Goal: Task Accomplishment & Management: Complete application form

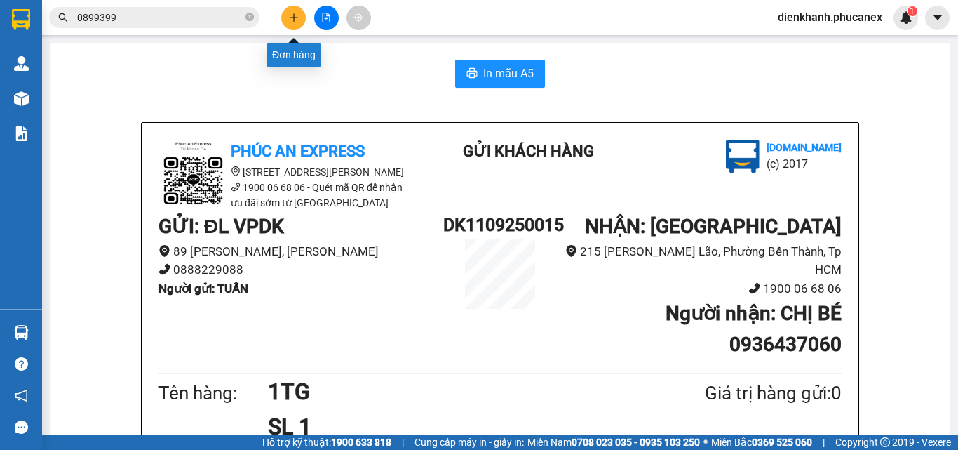
click at [294, 12] on button at bounding box center [293, 18] width 25 height 25
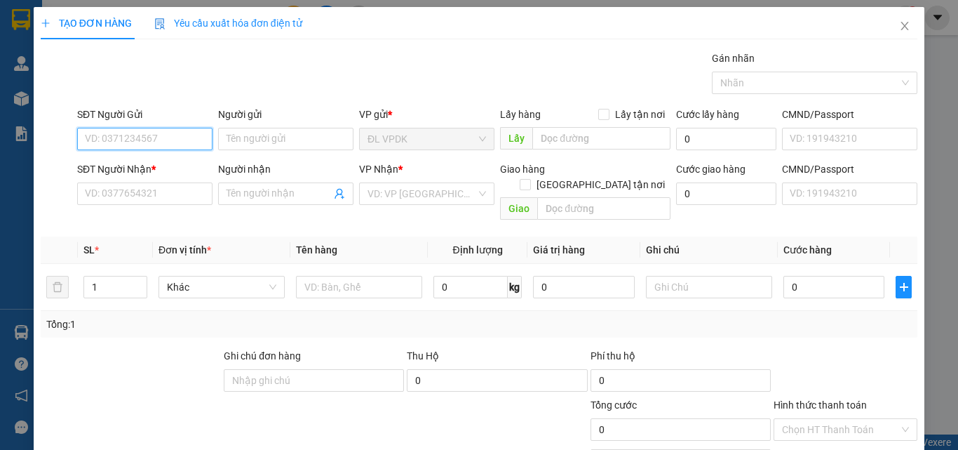
click at [185, 138] on input "SĐT Người Gửi" at bounding box center [144, 139] width 135 height 22
click at [112, 166] on div "0905977716 - THÚY" at bounding box center [143, 166] width 117 height 15
type input "0905977716"
type input "THÚY"
type input "0905049299"
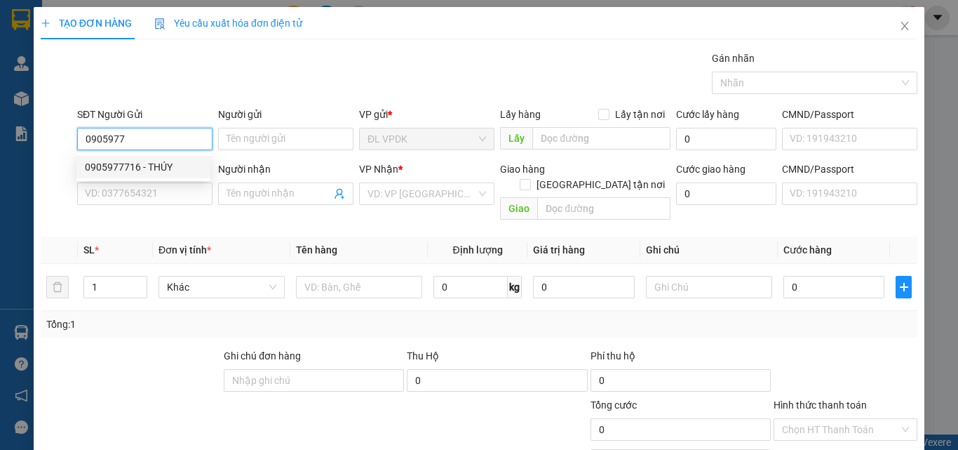
type input "PHƯỚC"
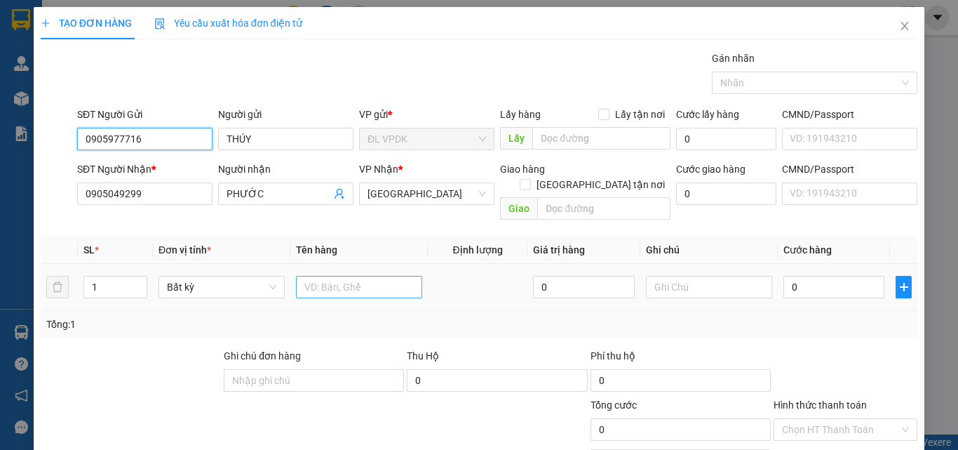
type input "0905977716"
click at [296, 276] on input "text" at bounding box center [359, 287] width 126 height 22
type input "1TX"
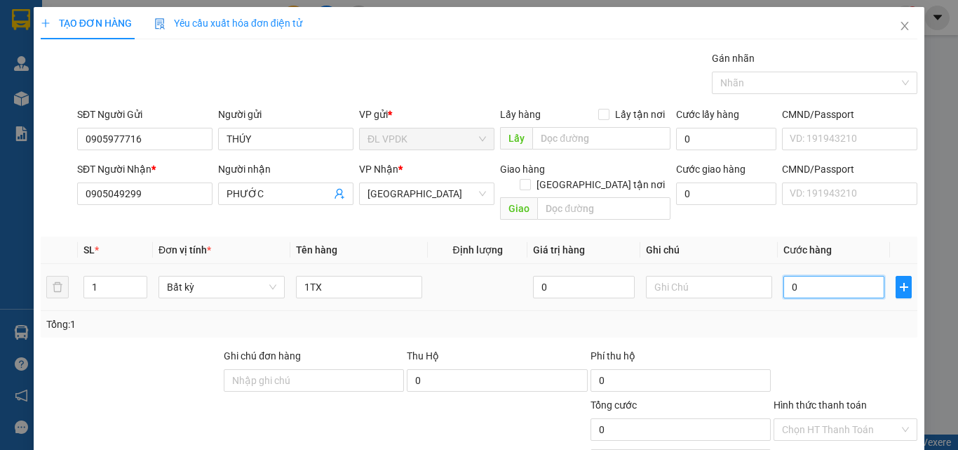
click at [786, 276] on input "0" at bounding box center [834, 287] width 101 height 22
type input "6"
type input "6-"
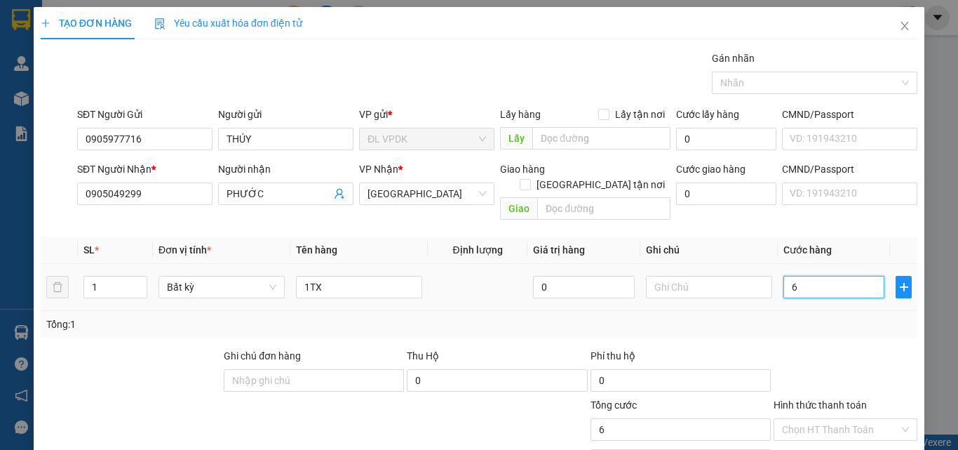
type input "0"
type input "6"
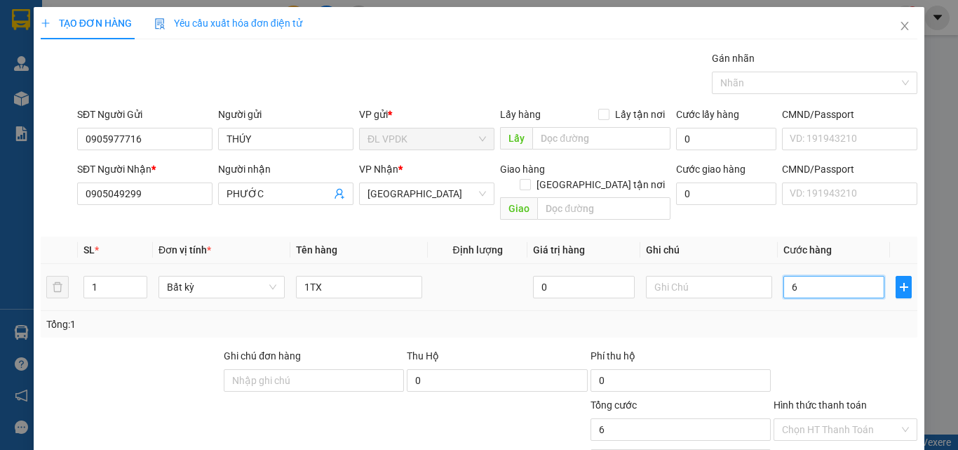
type input "60"
type input "60.000"
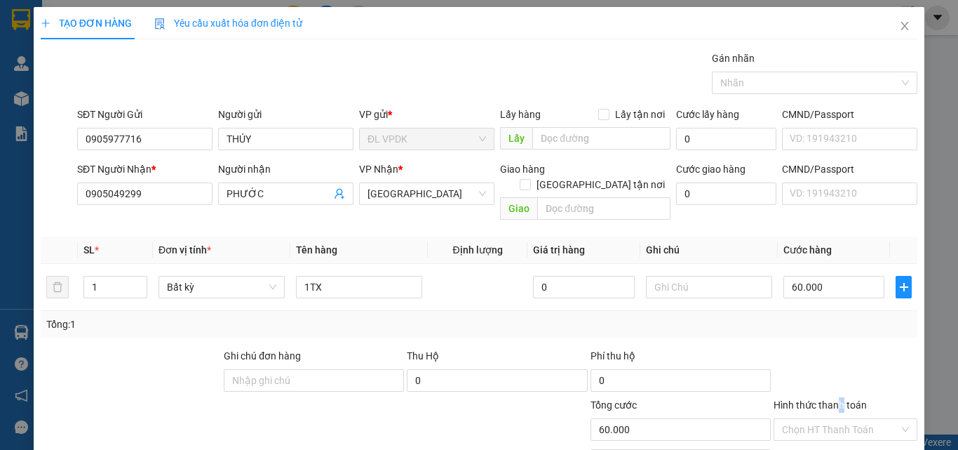
click at [833, 399] on label "Hình thức thanh toán" at bounding box center [820, 404] width 93 height 11
click at [833, 419] on input "Hình thức thanh toán" at bounding box center [840, 429] width 117 height 21
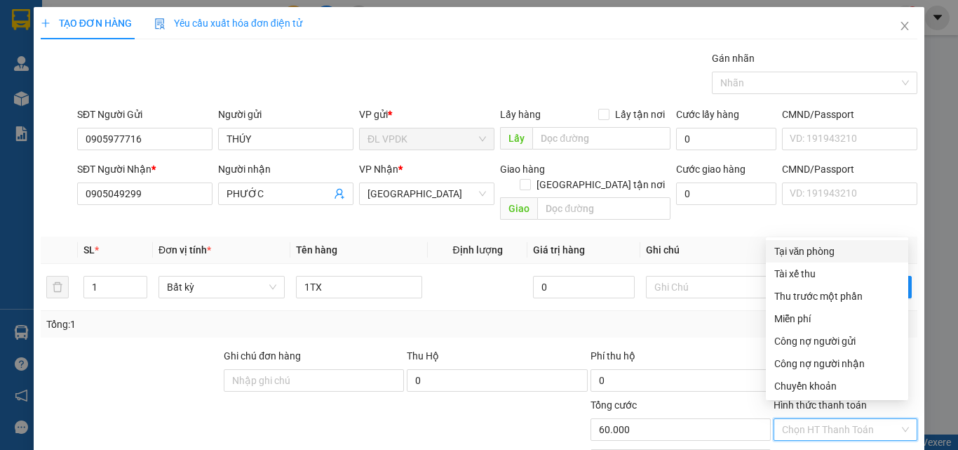
click at [806, 251] on div "Tại văn phòng" at bounding box center [837, 250] width 126 height 15
type input "0"
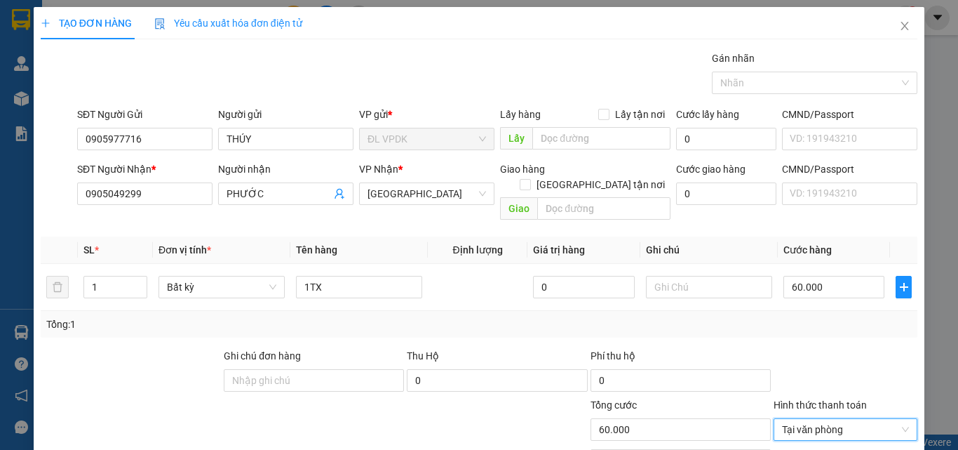
scroll to position [69, 0]
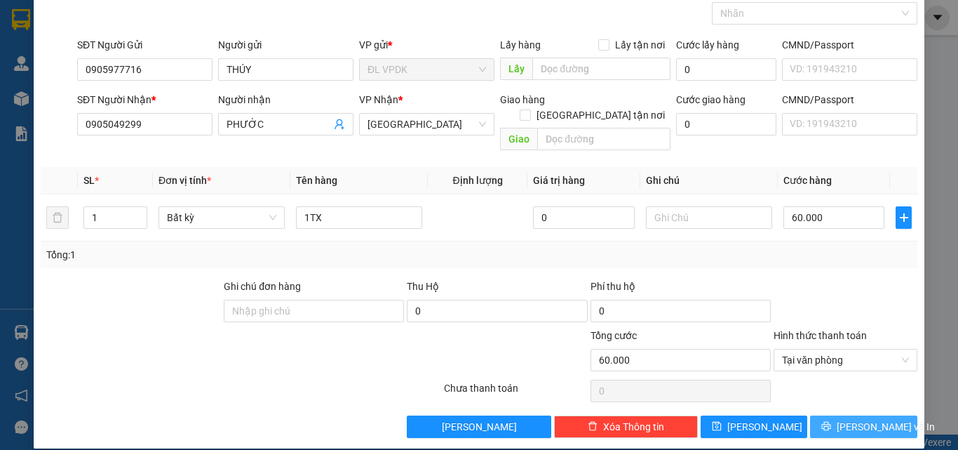
click at [854, 419] on span "[PERSON_NAME] và In" at bounding box center [886, 426] width 98 height 15
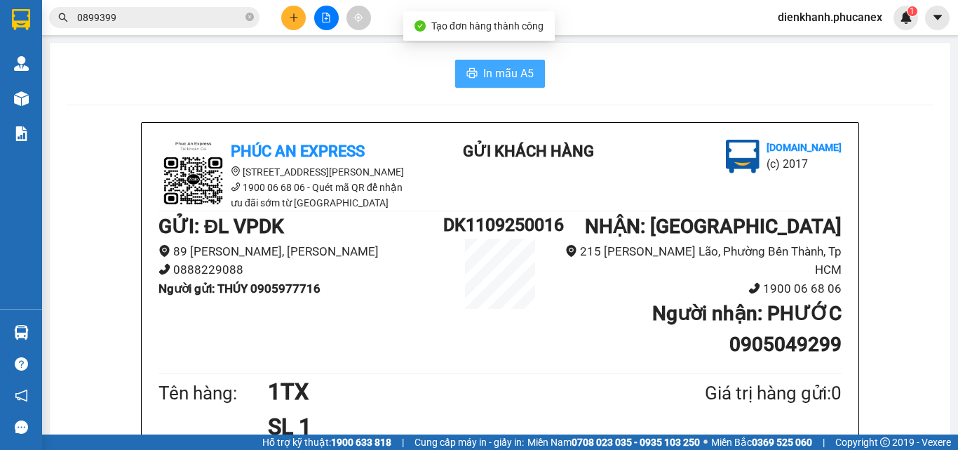
drag, startPoint x: 499, startPoint y: 80, endPoint x: 586, endPoint y: 229, distance: 171.9
click at [501, 86] on button "In mẫu A5" at bounding box center [500, 74] width 90 height 28
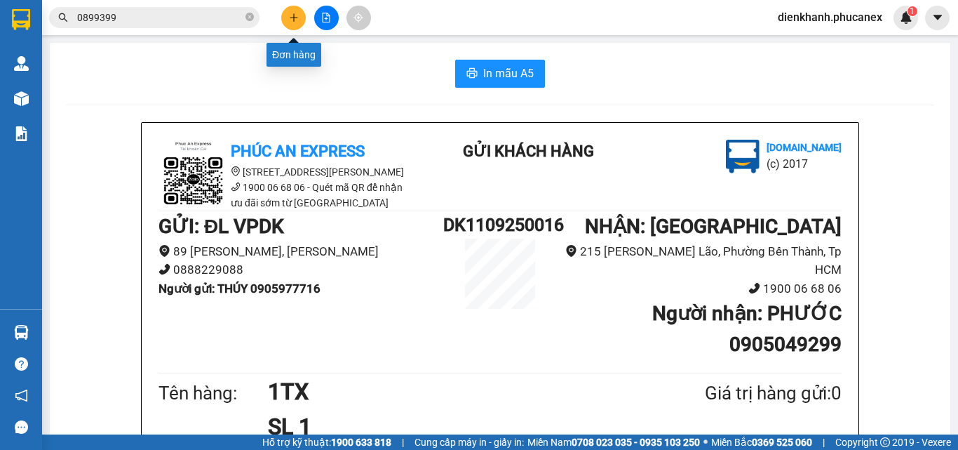
click at [293, 27] on button at bounding box center [293, 18] width 25 height 25
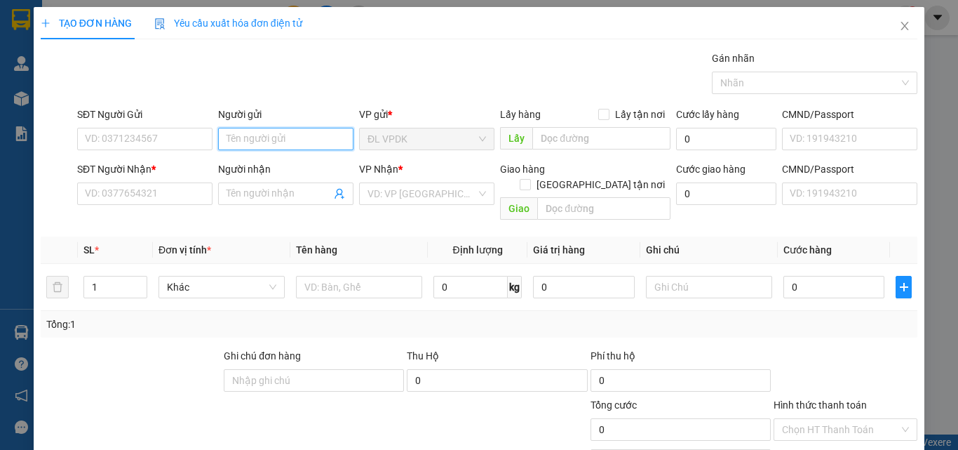
click at [222, 136] on input "Người gửi" at bounding box center [285, 139] width 135 height 22
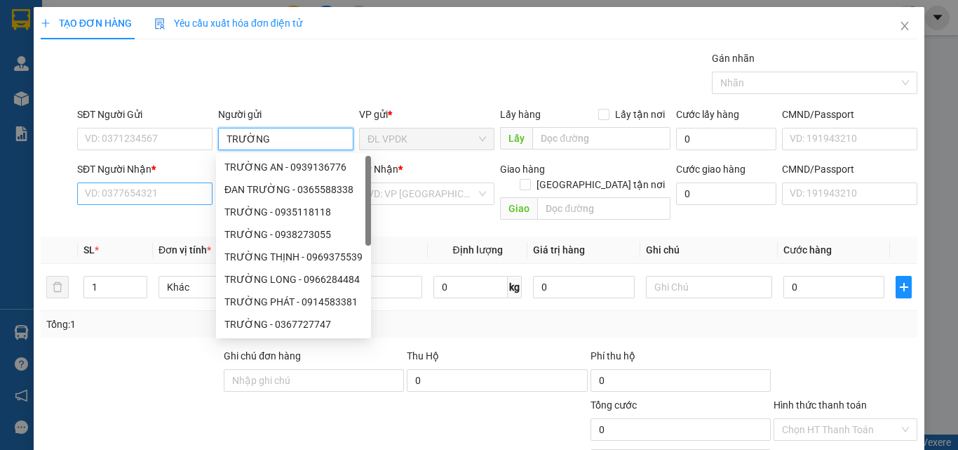
type input "TRƯỜNG"
click at [140, 193] on input "SĐT Người Nhận *" at bounding box center [144, 193] width 135 height 22
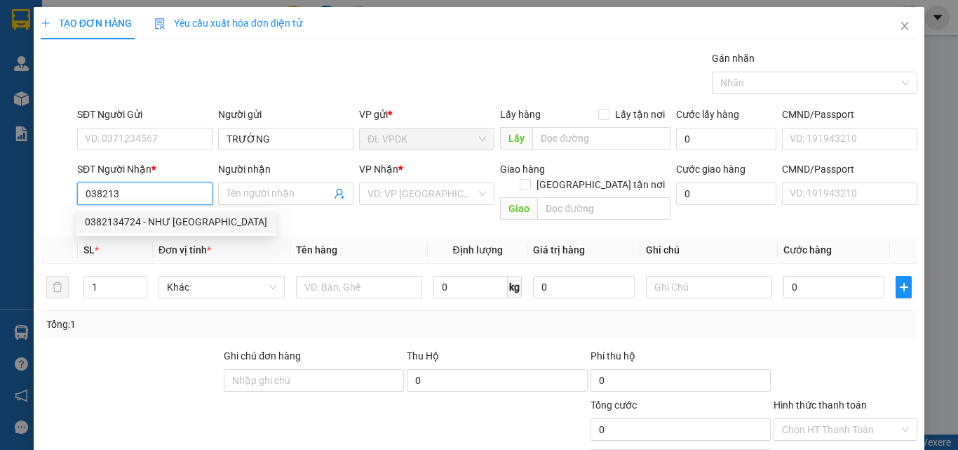
click at [116, 221] on div "0382134724 - NHƯ [GEOGRAPHIC_DATA]" at bounding box center [176, 221] width 182 height 15
type input "0382134724"
type input "NHƯ Ý"
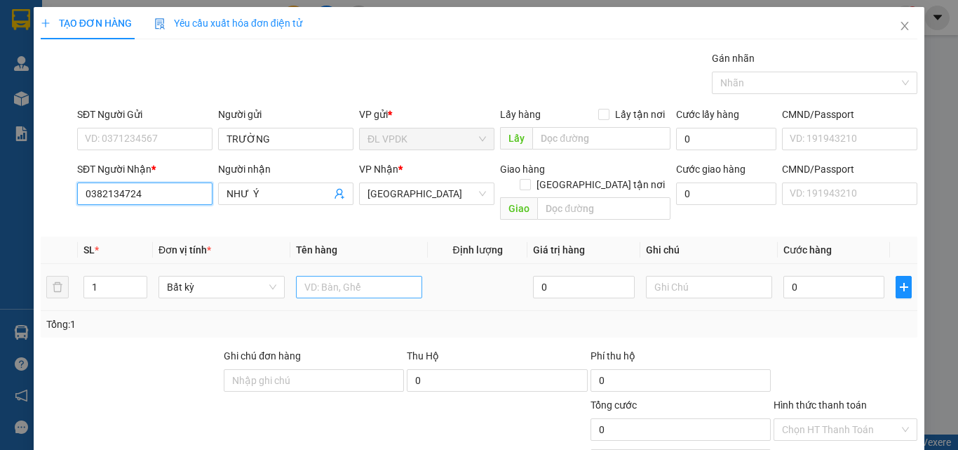
type input "0382134724"
click at [330, 276] on input "text" at bounding box center [359, 287] width 126 height 22
type input "1K Đ"
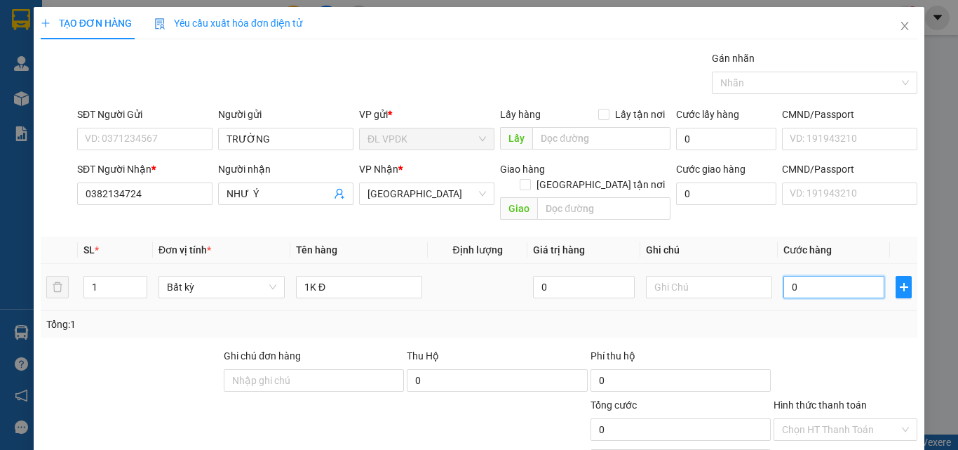
click at [784, 276] on input "0" at bounding box center [834, 287] width 101 height 22
type input "6"
type input "60"
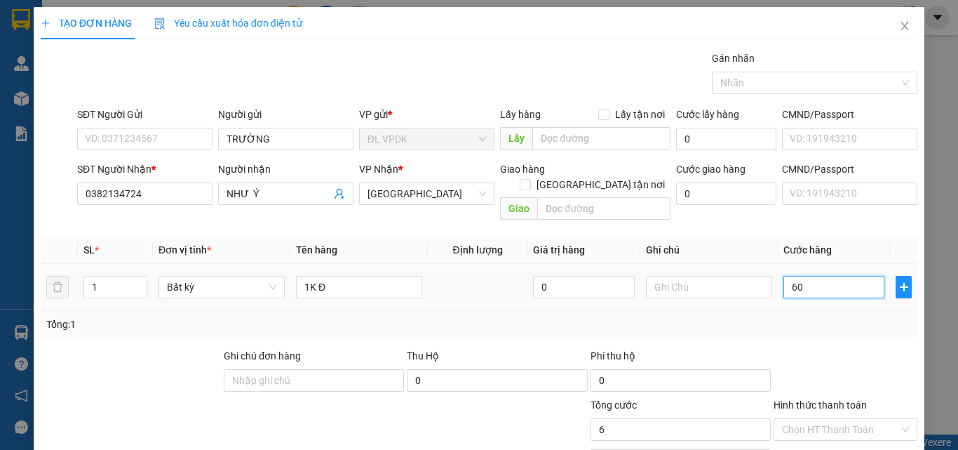
type input "60"
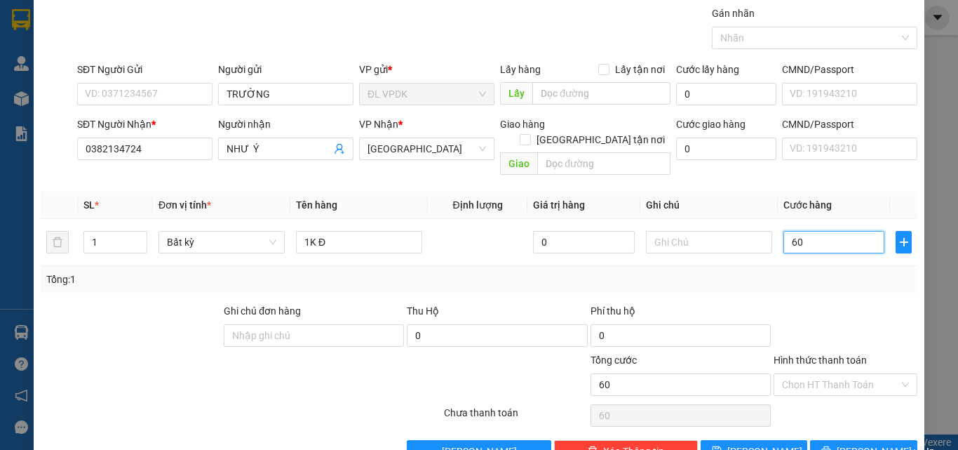
scroll to position [69, 0]
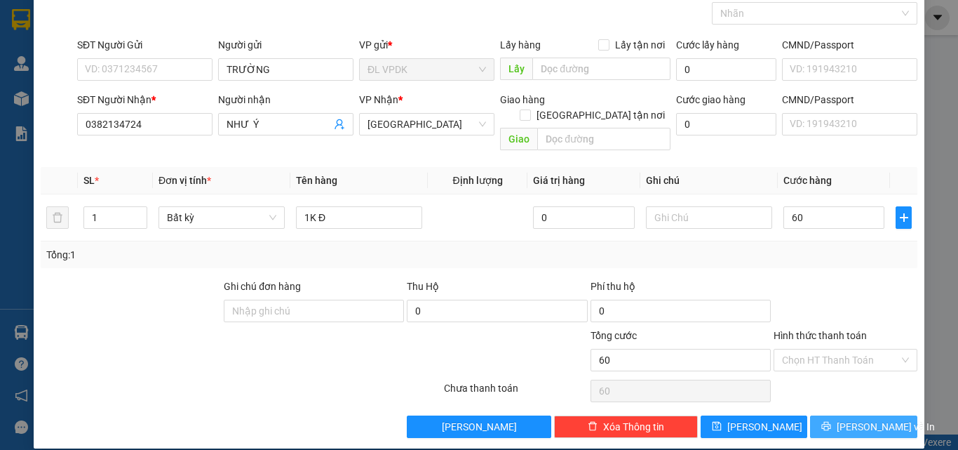
type input "60.000"
drag, startPoint x: 852, startPoint y: 411, endPoint x: 701, endPoint y: 300, distance: 186.6
click at [845, 419] on span "[PERSON_NAME] và In" at bounding box center [886, 426] width 98 height 15
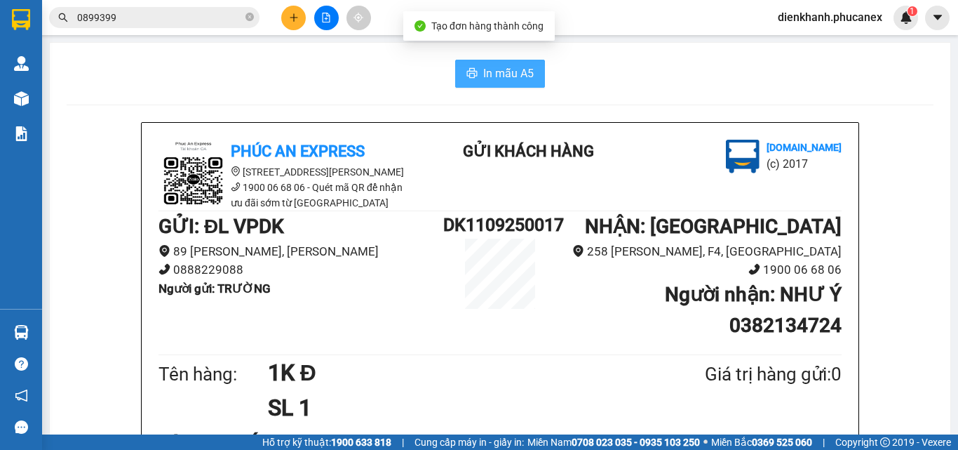
click at [490, 71] on span "In mẫu A5" at bounding box center [508, 74] width 51 height 18
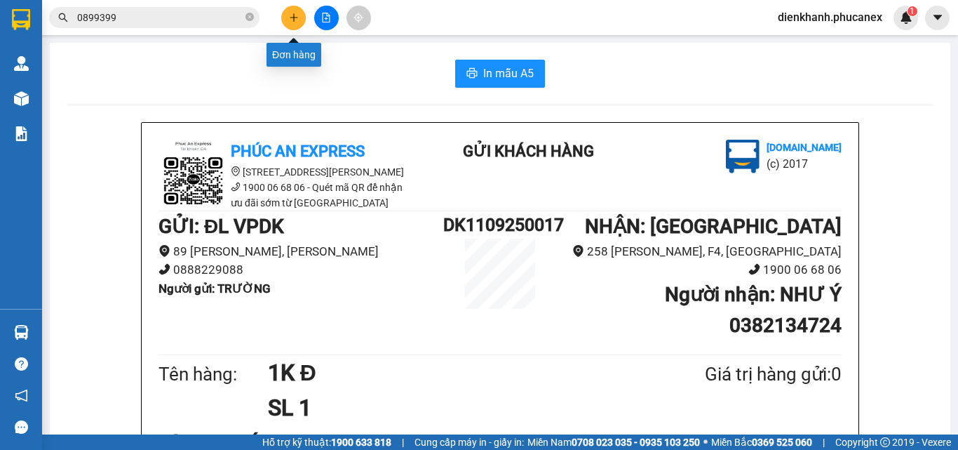
click at [291, 18] on icon "plus" at bounding box center [294, 17] width 8 height 1
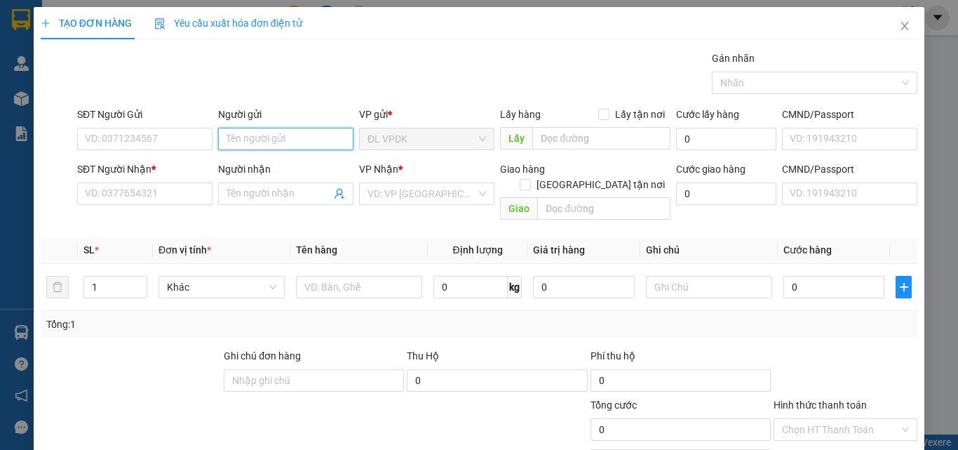
click at [231, 135] on input "Người gửi" at bounding box center [285, 139] width 135 height 22
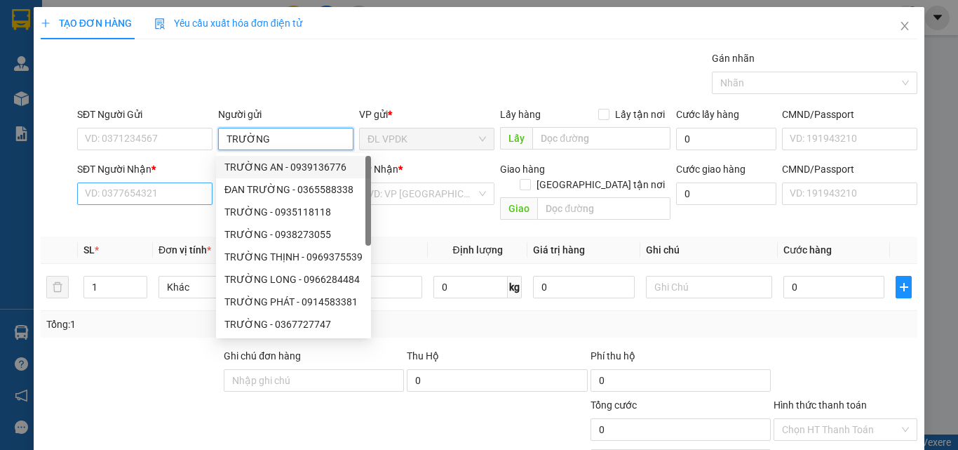
type input "TRƯỜNG"
click at [146, 195] on input "SĐT Người Nhận *" at bounding box center [144, 193] width 135 height 22
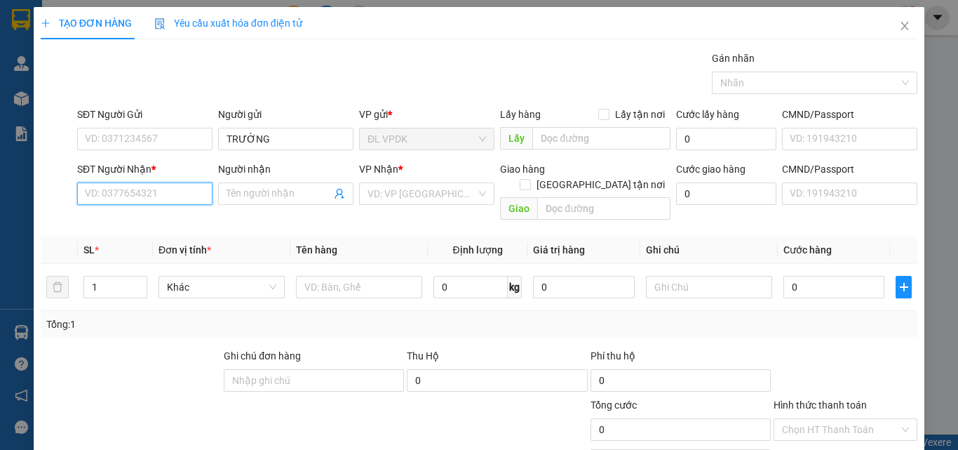
click at [153, 199] on input "SĐT Người Nhận *" at bounding box center [144, 193] width 135 height 22
click at [114, 223] on div "0768611898 - bảo" at bounding box center [143, 221] width 117 height 15
type input "0768611898"
type input "bảo"
type input "0768611898"
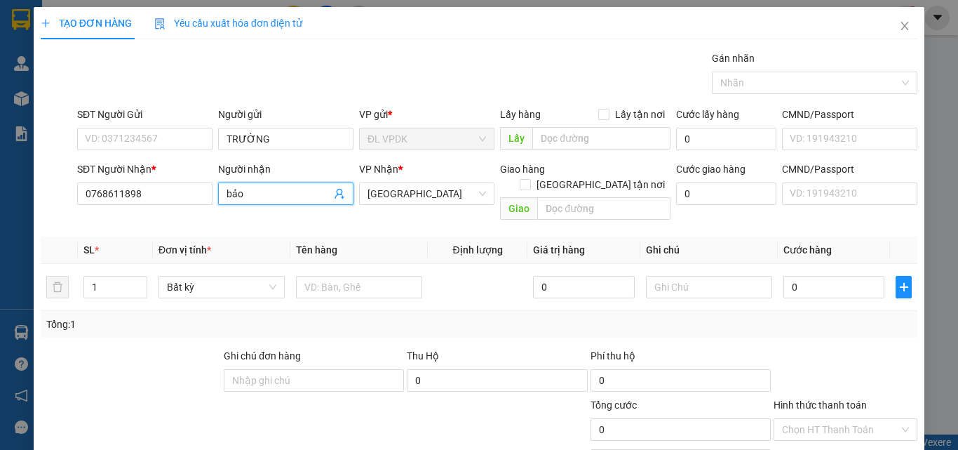
click at [245, 187] on span "bảo" at bounding box center [285, 193] width 135 height 22
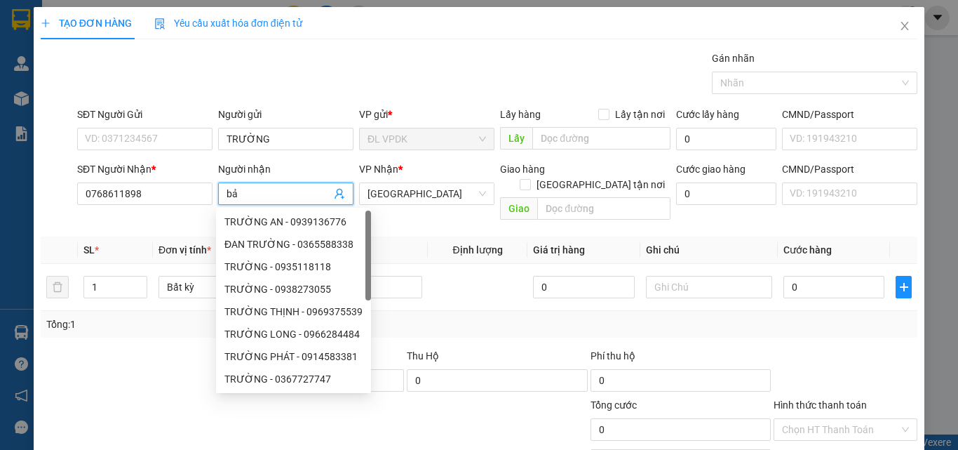
type input "b"
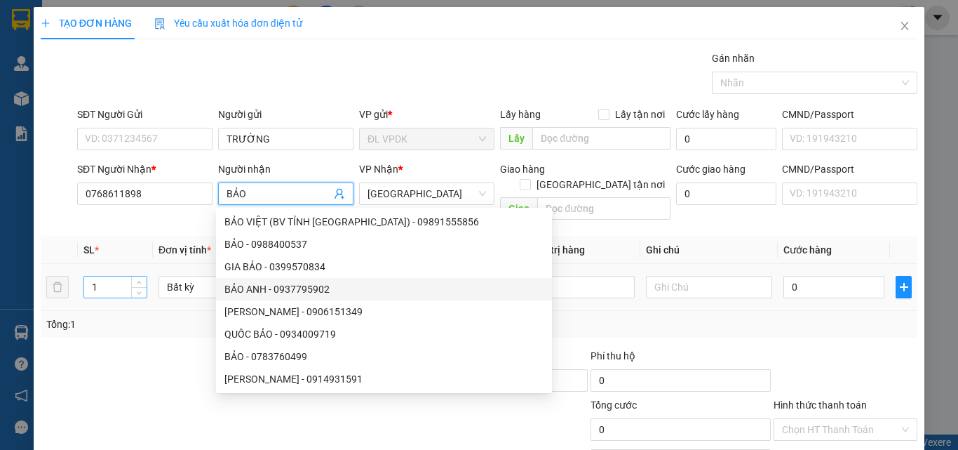
type input "BẢO"
click at [119, 276] on input "1" at bounding box center [115, 286] width 62 height 21
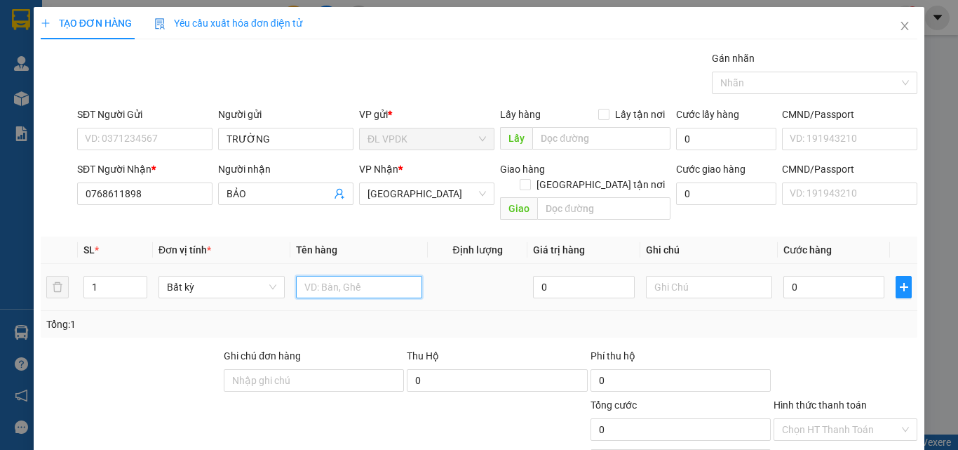
click at [308, 276] on input "text" at bounding box center [359, 287] width 126 height 22
type input "1TG"
click at [784, 276] on input "0" at bounding box center [834, 287] width 101 height 22
type input "3"
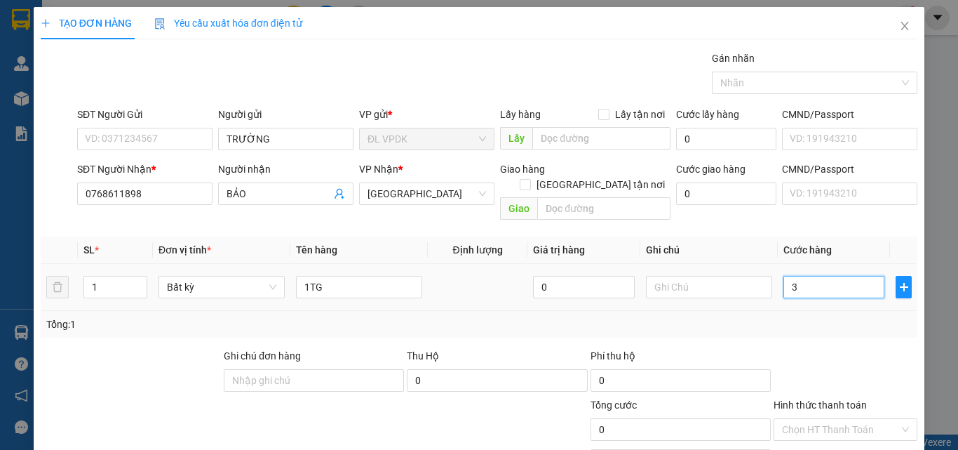
type input "3"
type input "30"
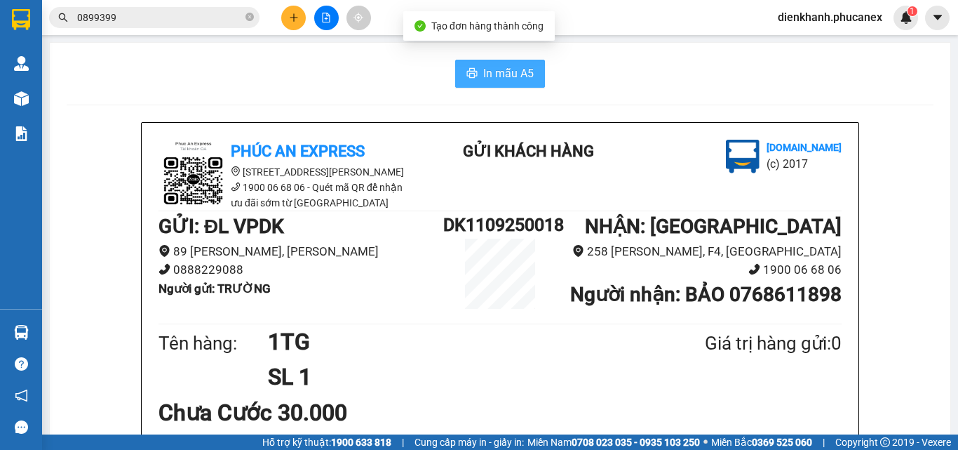
drag, startPoint x: 476, startPoint y: 61, endPoint x: 590, endPoint y: 173, distance: 159.7
click at [492, 75] on button "In mẫu A5" at bounding box center [500, 74] width 90 height 28
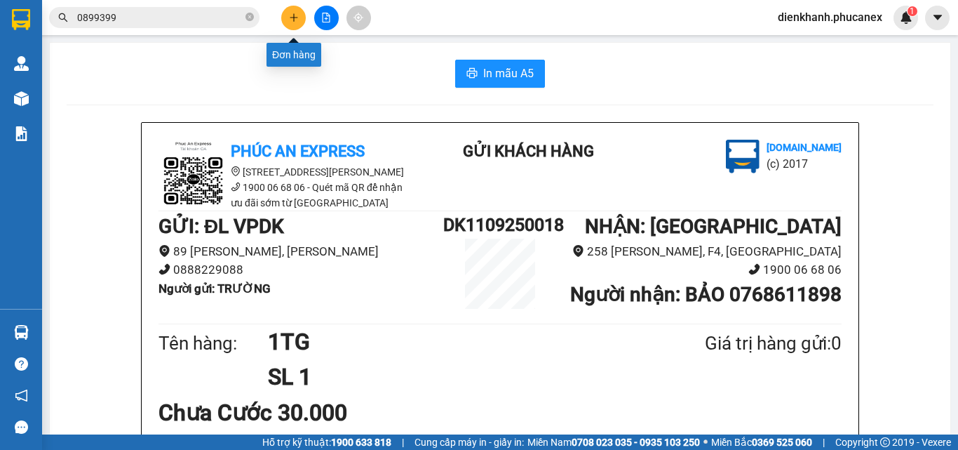
click at [301, 12] on button at bounding box center [293, 18] width 25 height 25
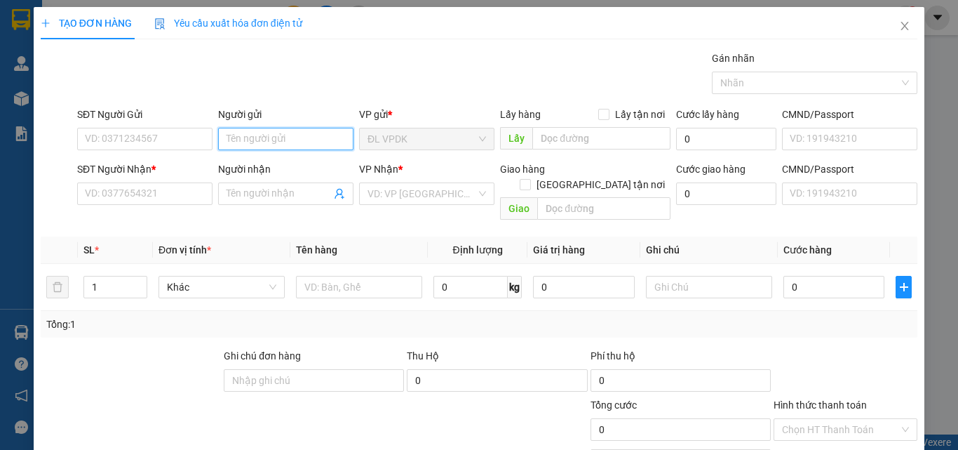
click at [244, 142] on input "Người gửi" at bounding box center [285, 139] width 135 height 22
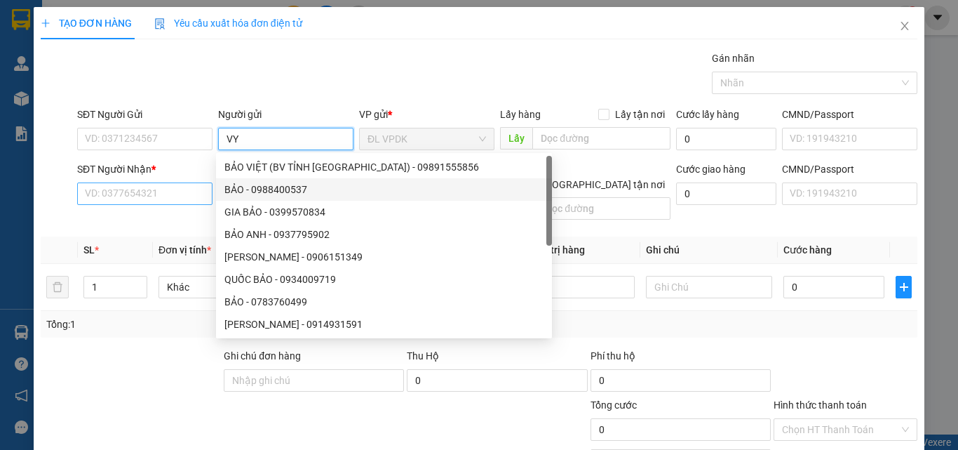
type input "VY"
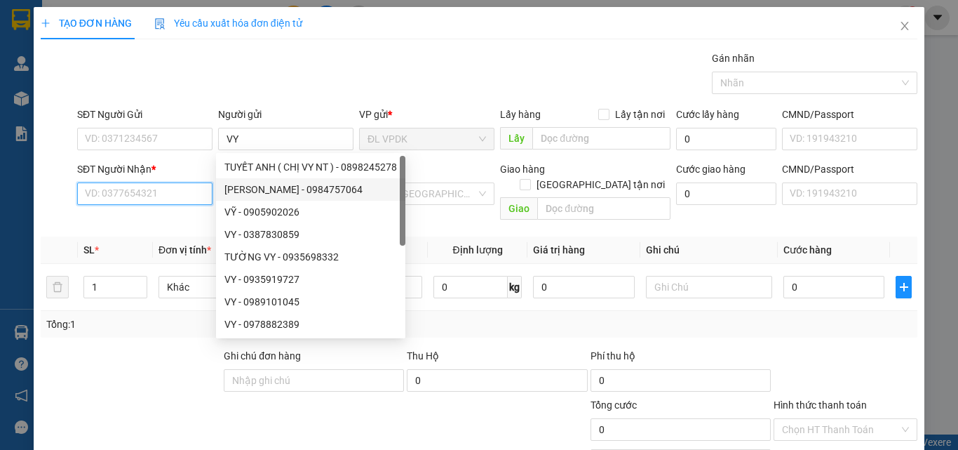
click at [172, 191] on input "SĐT Người Nhận *" at bounding box center [144, 193] width 135 height 22
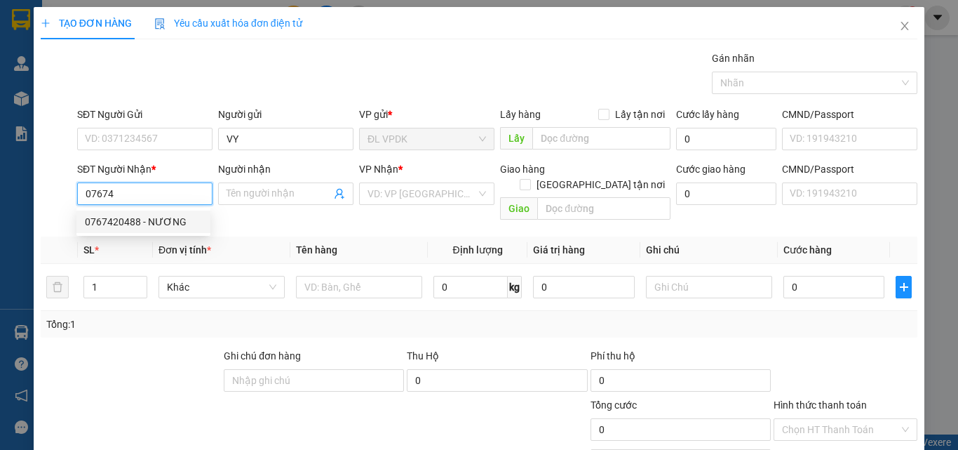
click at [120, 218] on div "0767420488 - NƯƠNG" at bounding box center [143, 221] width 117 height 15
type input "0767420488"
type input "NƯƠNG"
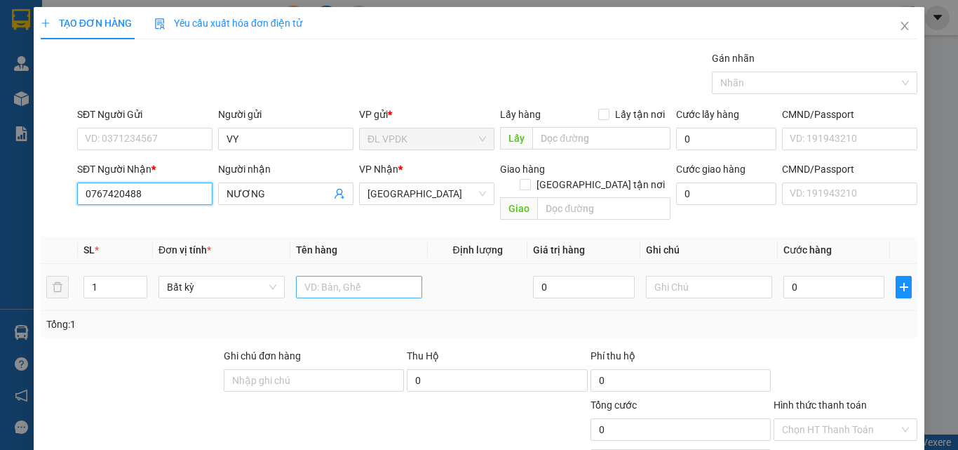
type input "0767420488"
click at [305, 276] on input "text" at bounding box center [359, 287] width 126 height 22
type input "1 BỊ"
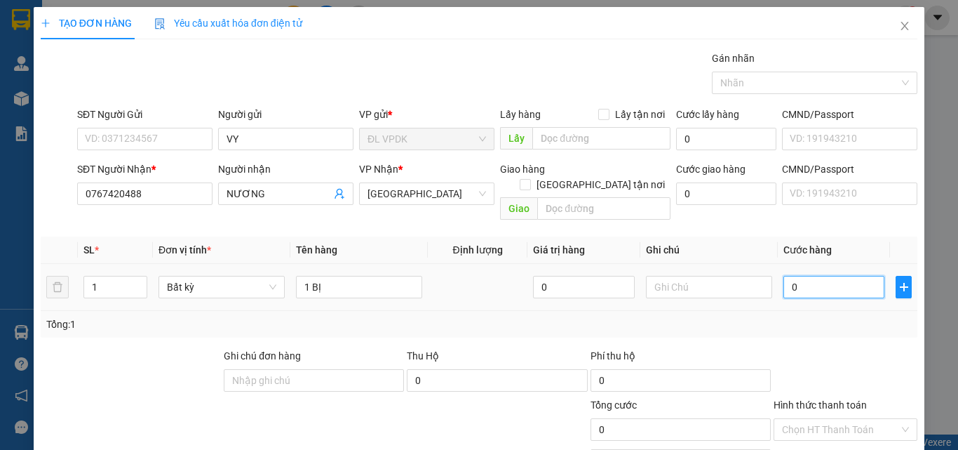
click at [784, 276] on input "0" at bounding box center [834, 287] width 101 height 22
type input "2"
type input "20"
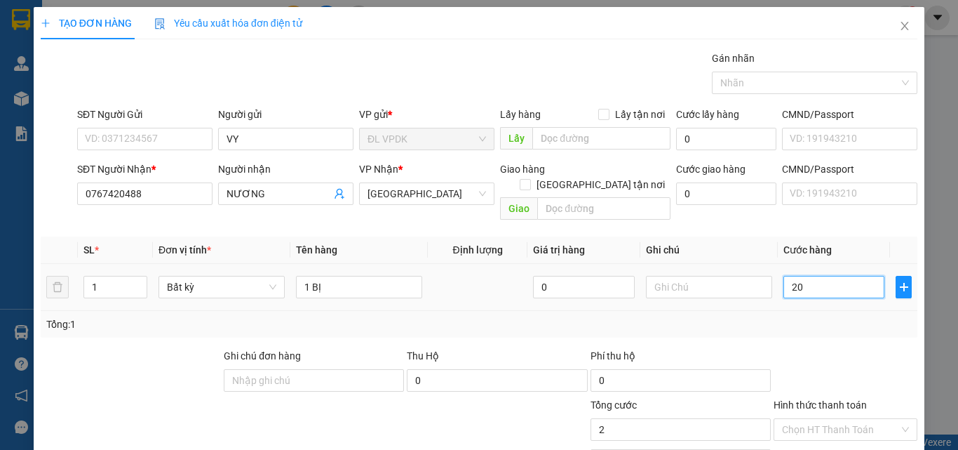
type input "20"
type input "20.000"
click at [838, 399] on label "Hình thức thanh toán" at bounding box center [820, 404] width 93 height 11
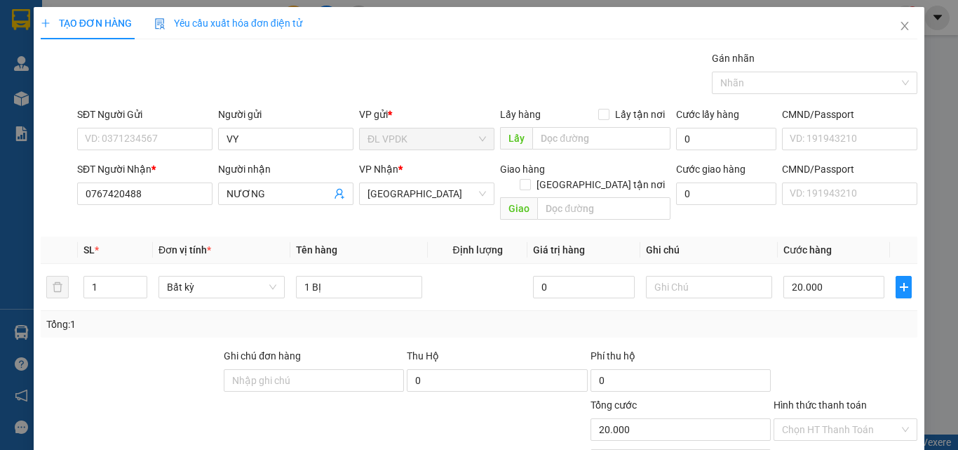
click at [838, 419] on input "Hình thức thanh toán" at bounding box center [840, 429] width 117 height 21
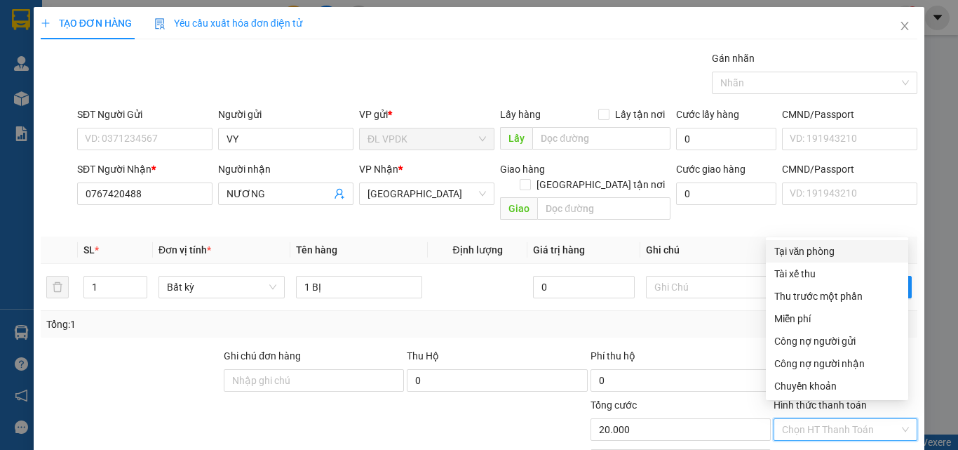
click at [793, 243] on div "Tại văn phòng" at bounding box center [837, 251] width 142 height 22
type input "0"
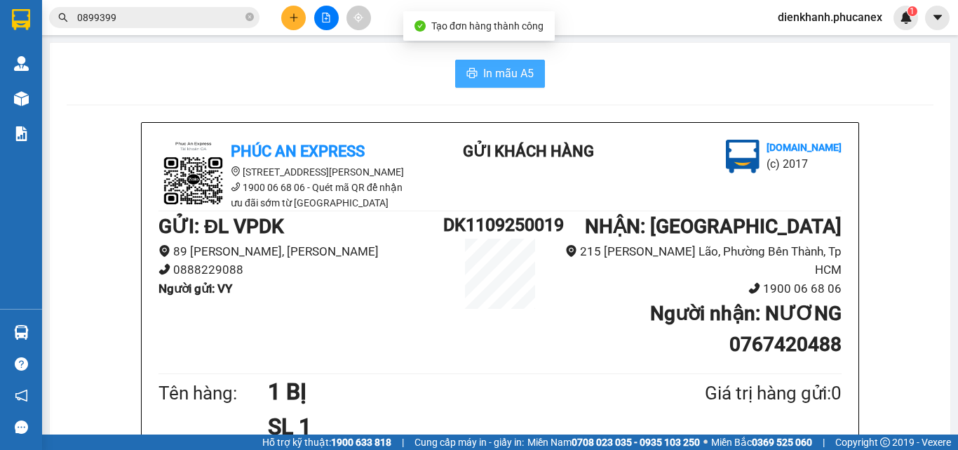
click at [509, 73] on span "In mẫu A5" at bounding box center [508, 74] width 51 height 18
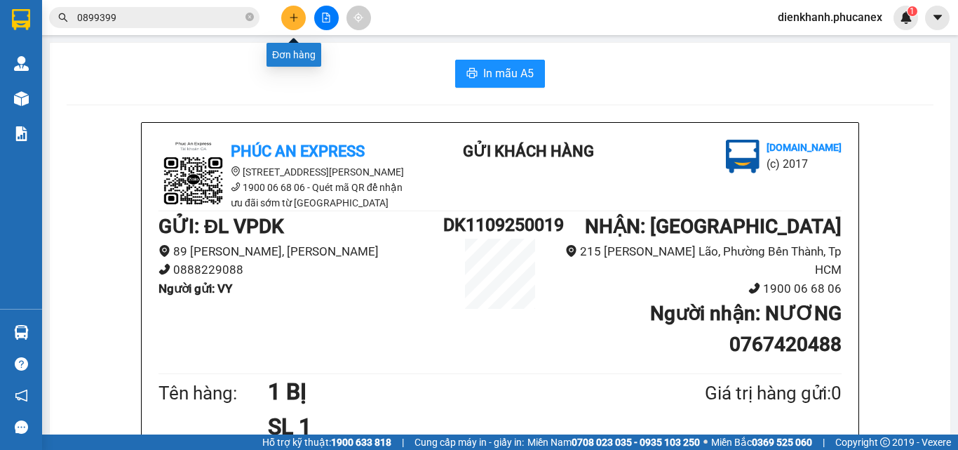
click at [290, 18] on icon "plus" at bounding box center [294, 17] width 8 height 1
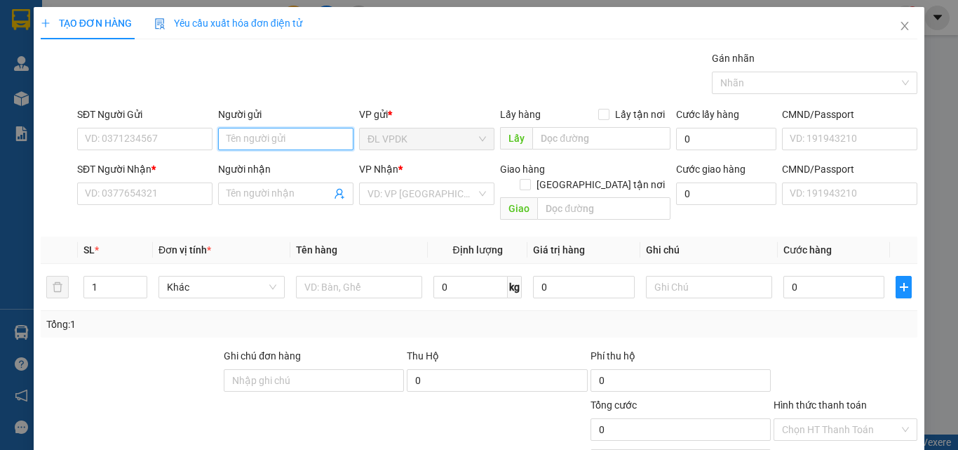
click at [246, 141] on input "Người gửi" at bounding box center [285, 139] width 135 height 22
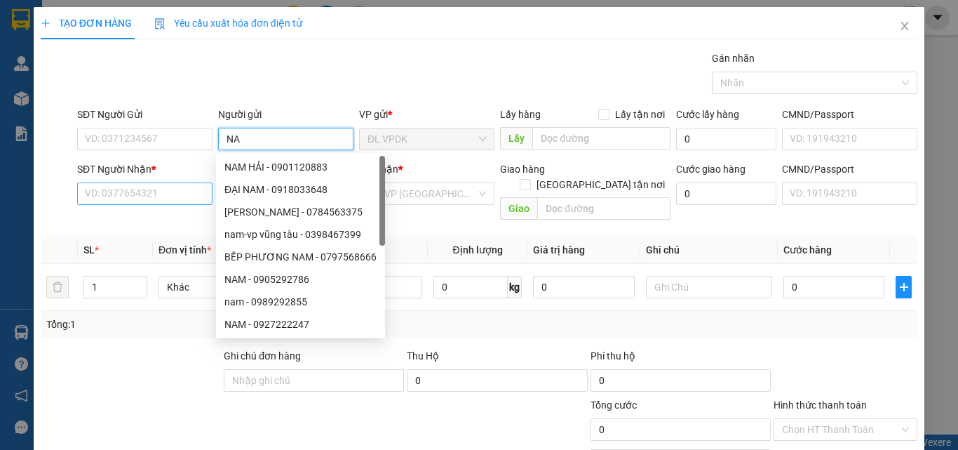
type input "NA"
click at [147, 183] on input "SĐT Người Nhận *" at bounding box center [144, 193] width 135 height 22
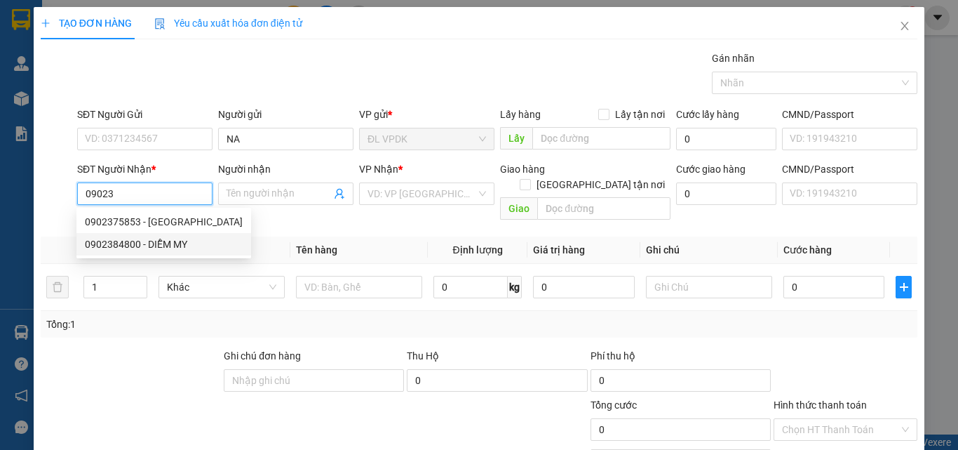
click at [121, 243] on div "0902384800 - DIỄM MY" at bounding box center [164, 243] width 158 height 15
type input "0902384800"
type input "DIỄM MY"
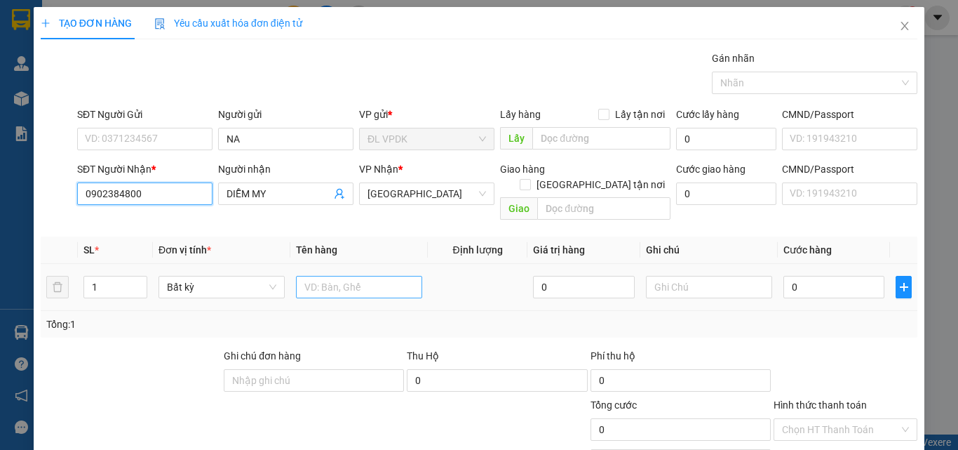
type input "0902384800"
click at [317, 276] on input "text" at bounding box center [359, 287] width 126 height 22
type input "1 BỊ"
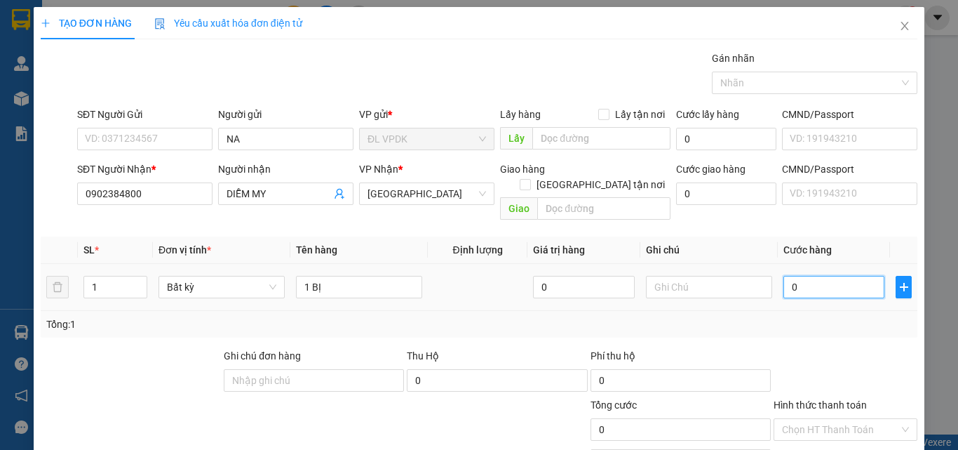
click at [784, 276] on input "0" at bounding box center [834, 287] width 101 height 22
type input "3"
type input "30"
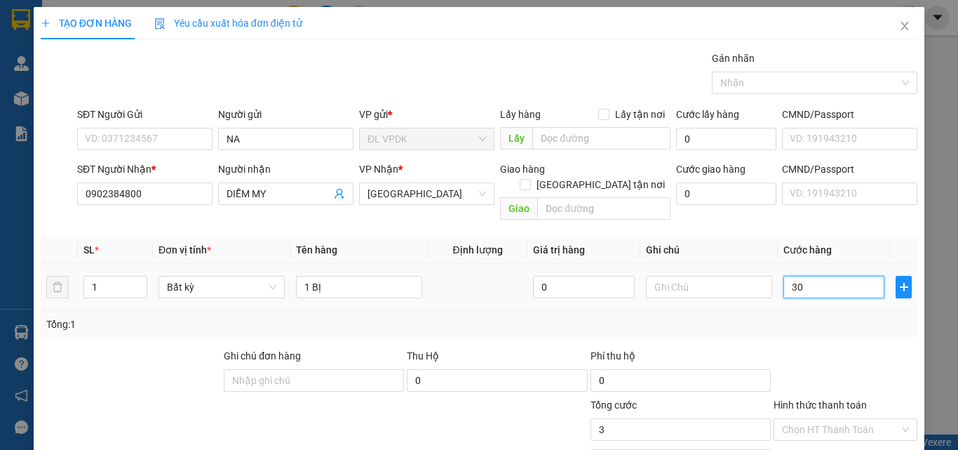
type input "30"
type input "30.000"
click at [823, 399] on label "Hình thức thanh toán" at bounding box center [820, 404] width 93 height 11
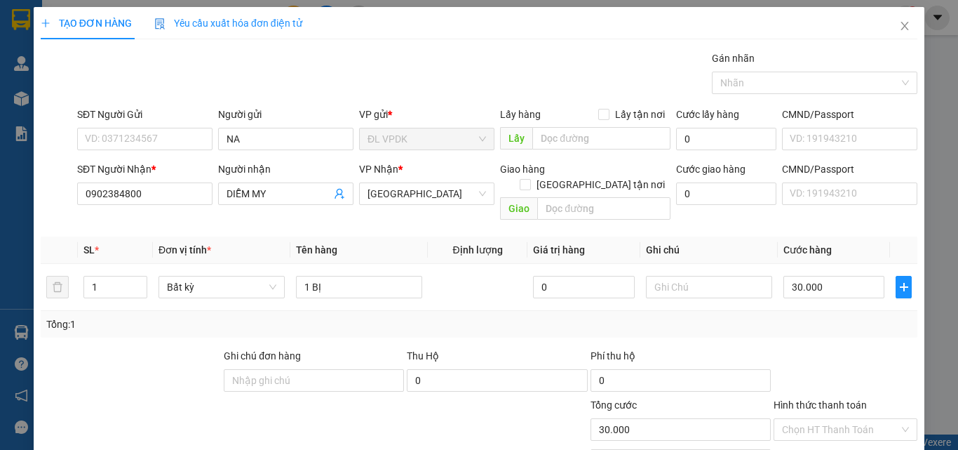
click at [823, 419] on input "Hình thức thanh toán" at bounding box center [840, 429] width 117 height 21
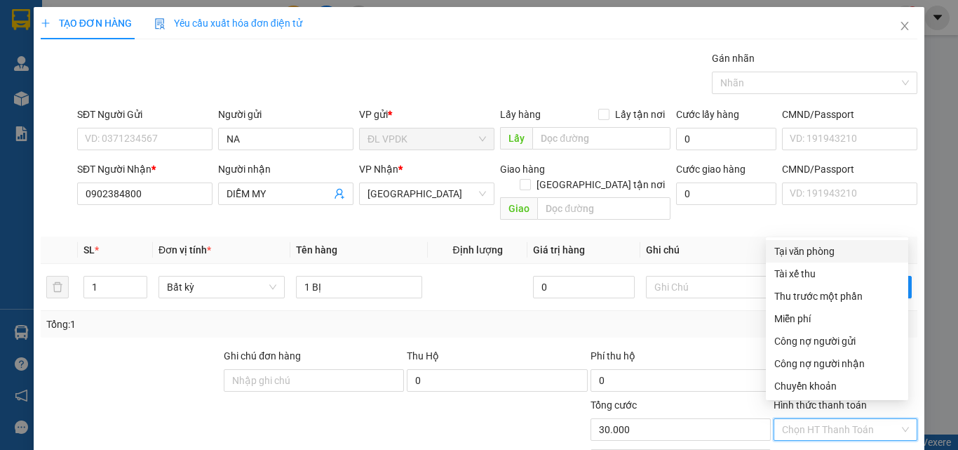
click at [807, 250] on div "Tại văn phòng" at bounding box center [837, 250] width 126 height 15
type input "0"
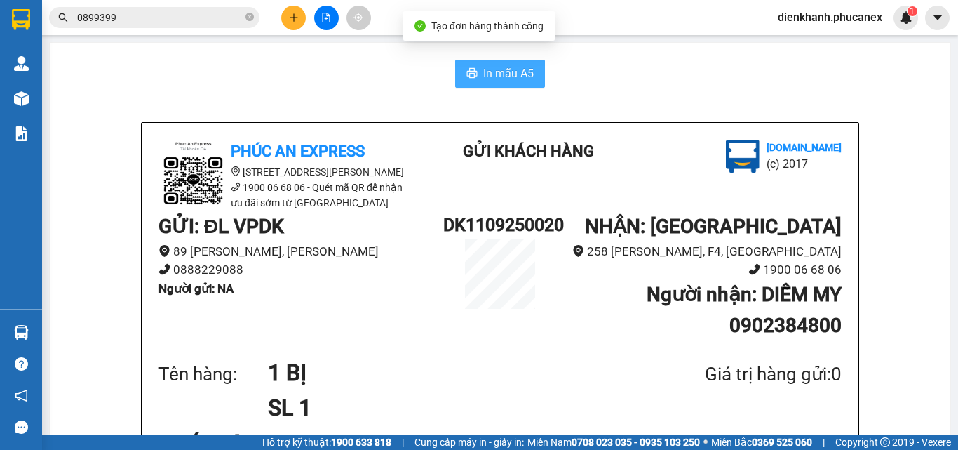
click at [501, 79] on span "In mẫu A5" at bounding box center [508, 74] width 51 height 18
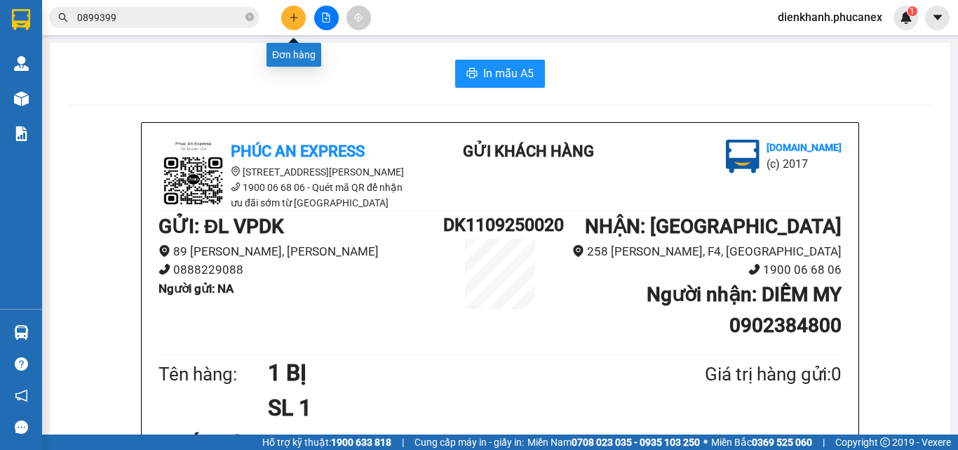
click at [289, 15] on icon "plus" at bounding box center [294, 18] width 10 height 10
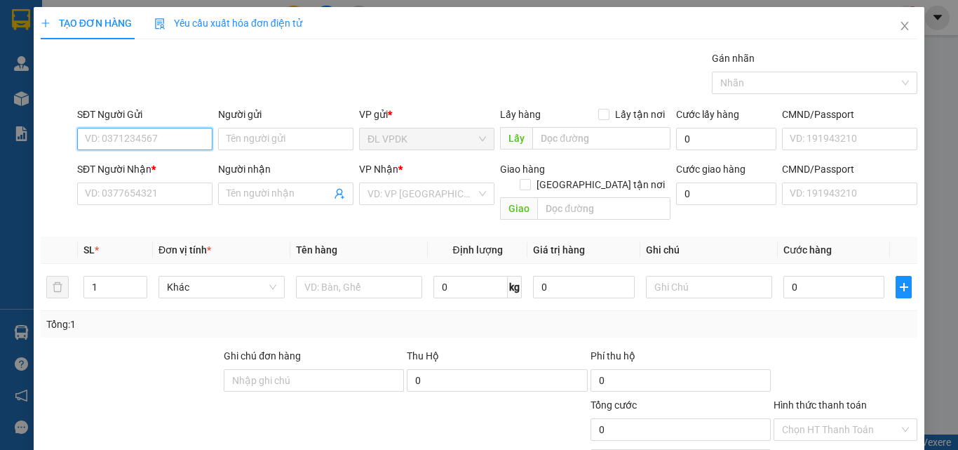
click at [194, 139] on input "SĐT Người Gửi" at bounding box center [144, 139] width 135 height 22
click at [107, 165] on div "0793546582 - PHƯƠNG" at bounding box center [143, 166] width 117 height 15
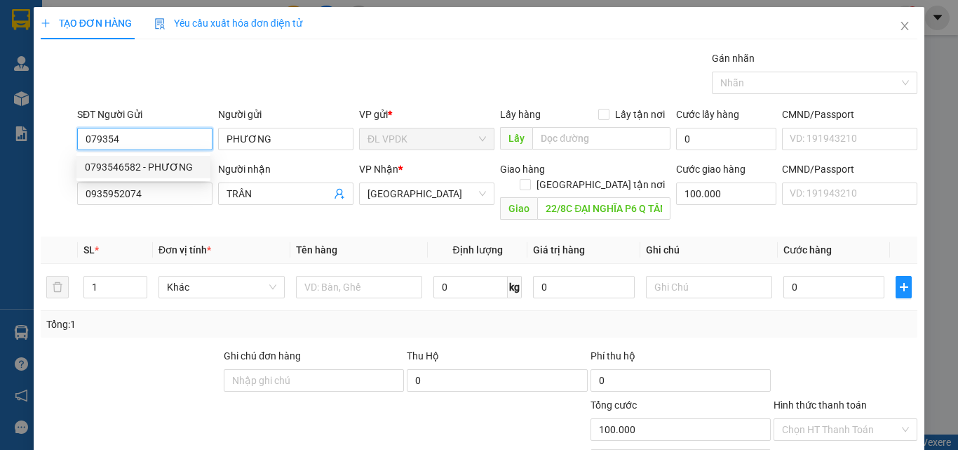
type input "0793546582"
type input "PHƯƠNG"
type input "0935952074"
type input "TRÂN"
type input "22/8C ĐẠI NGHĨA P6 Q TÂN BÌNH"
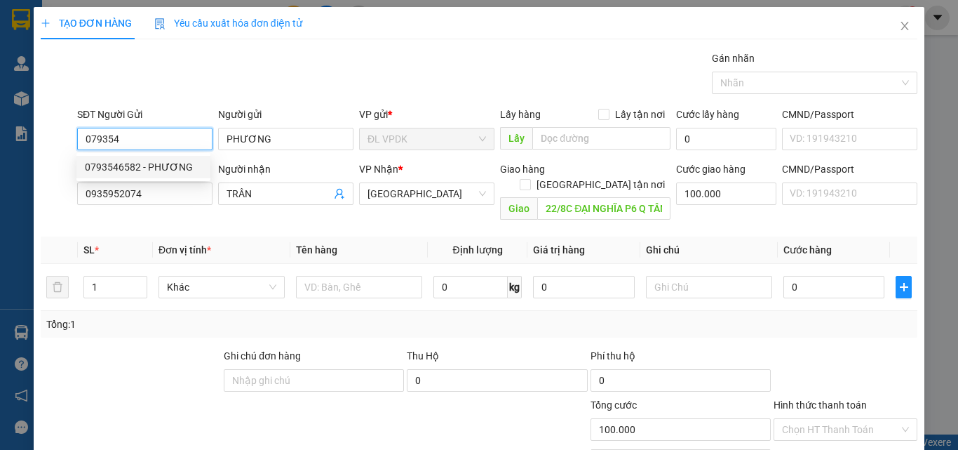
type input "100.000"
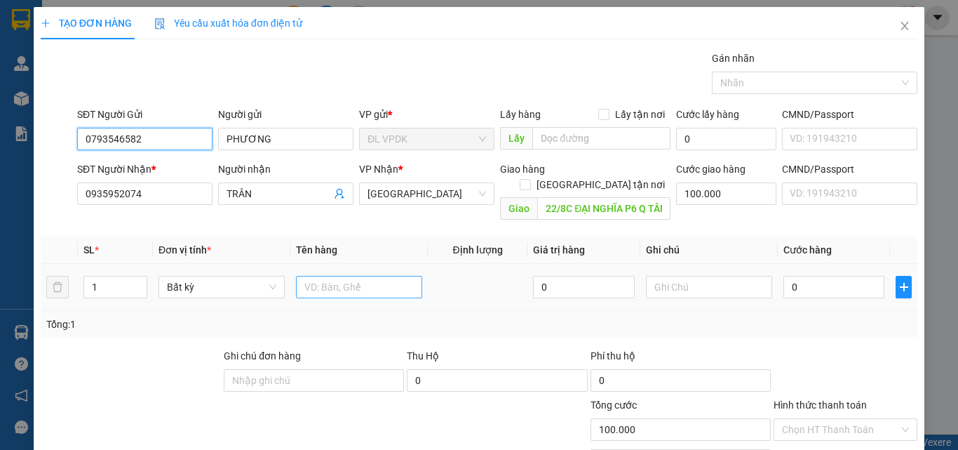
type input "0793546582"
click at [315, 276] on input "text" at bounding box center [359, 287] width 126 height 22
type input "1 BỊ ĐEN"
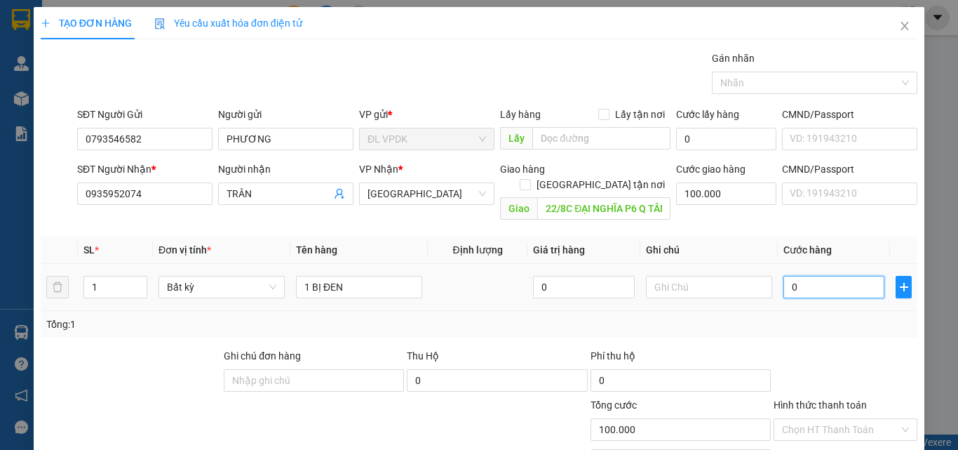
click at [784, 276] on input "0" at bounding box center [834, 287] width 101 height 22
type input "3"
type input "100.003"
type input "30"
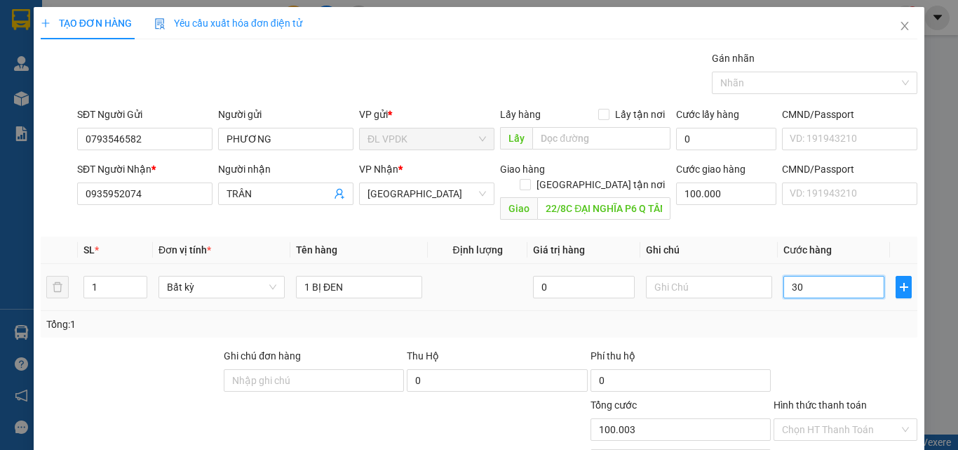
type input "100.030"
type input "30.000"
type input "130.000"
drag, startPoint x: 828, startPoint y: 390, endPoint x: 828, endPoint y: 382, distance: 7.7
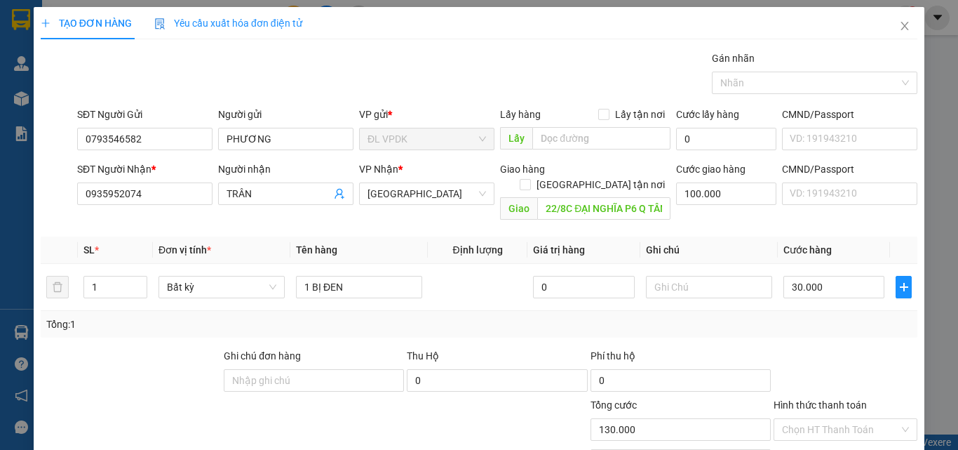
click at [828, 399] on label "Hình thức thanh toán" at bounding box center [820, 404] width 93 height 11
click at [828, 419] on input "Hình thức thanh toán" at bounding box center [840, 429] width 117 height 21
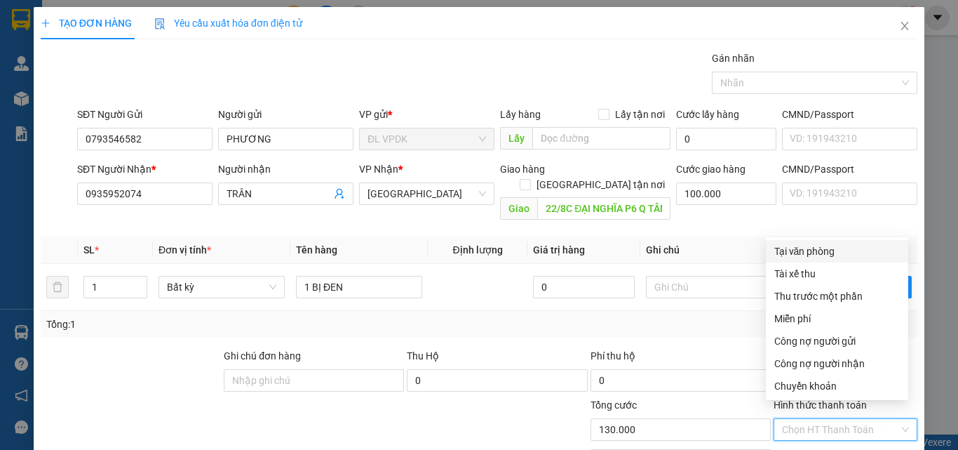
click at [818, 248] on div "Tại văn phòng" at bounding box center [837, 250] width 126 height 15
type input "0"
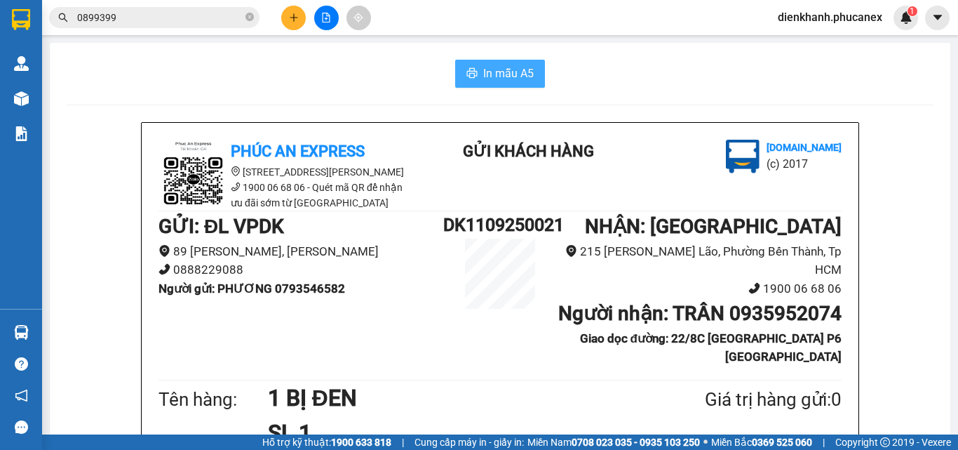
click at [497, 67] on span "In mẫu A5" at bounding box center [508, 74] width 51 height 18
